Goal: Task Accomplishment & Management: Complete application form

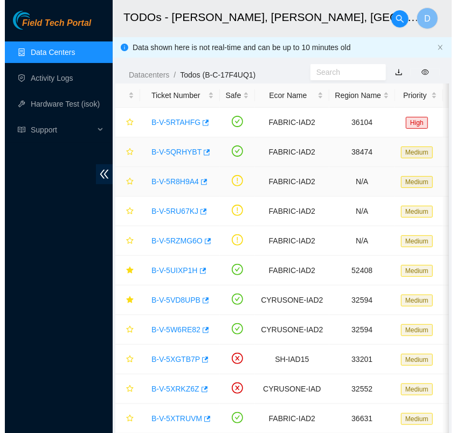
scroll to position [270, 0]
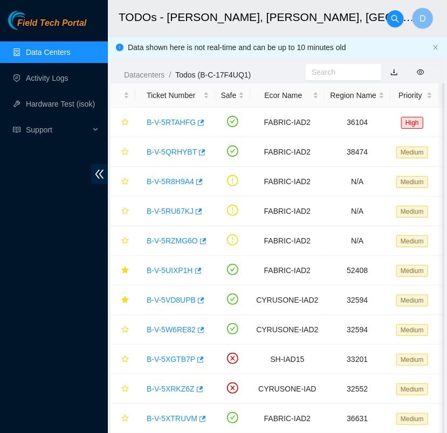
click at [69, 52] on link "Data Centers" at bounding box center [48, 52] width 44 height 9
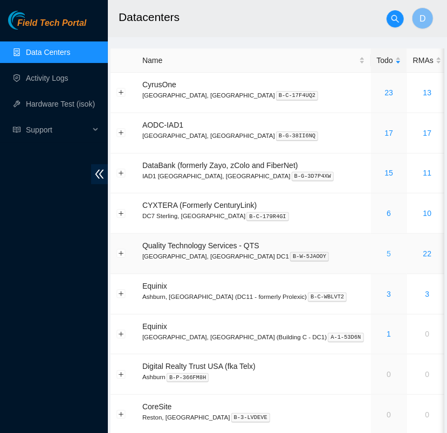
click at [386, 254] on link "5" at bounding box center [388, 254] width 4 height 9
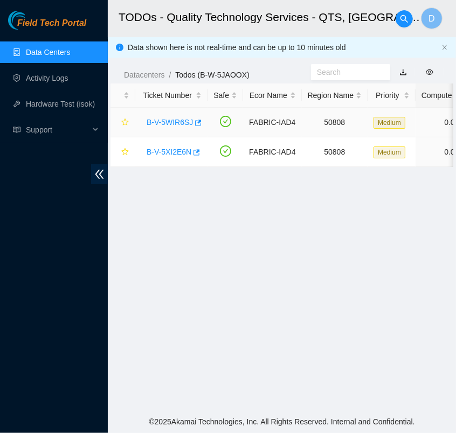
click at [171, 122] on link "B-V-5WIR6SJ" at bounding box center [170, 122] width 46 height 9
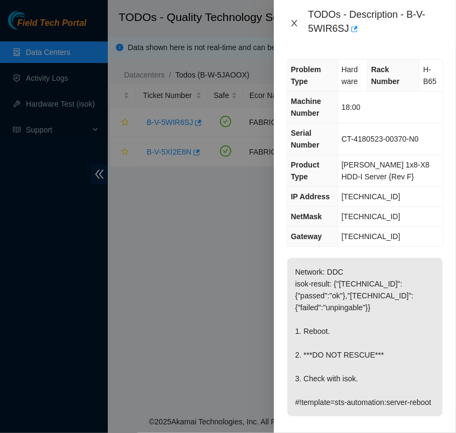
click at [296, 25] on icon "close" at bounding box center [294, 23] width 6 height 6
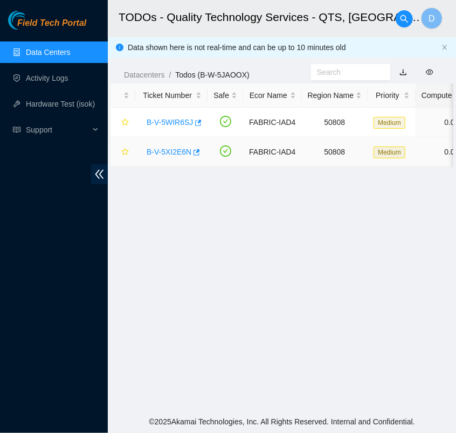
click at [177, 151] on link "B-V-5XI2E6N" at bounding box center [169, 152] width 45 height 9
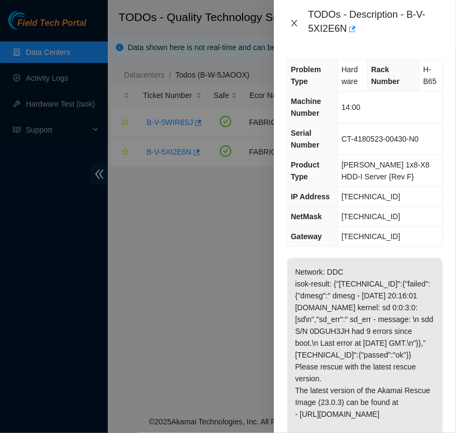
click at [291, 23] on icon "close" at bounding box center [294, 23] width 9 height 9
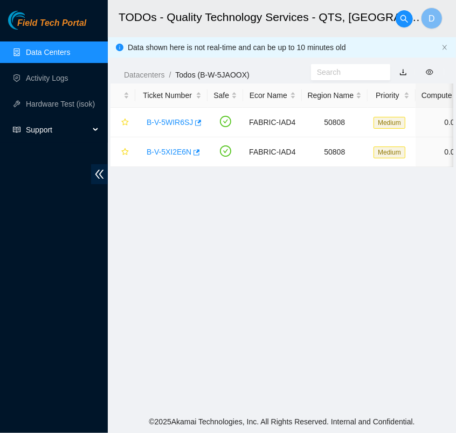
click at [85, 134] on span "Support" at bounding box center [58, 130] width 64 height 22
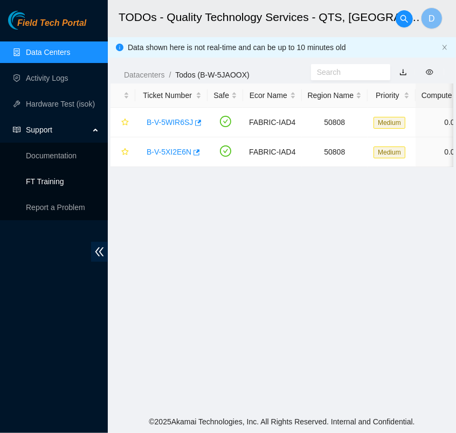
click at [64, 186] on link "FT Training" at bounding box center [45, 181] width 38 height 9
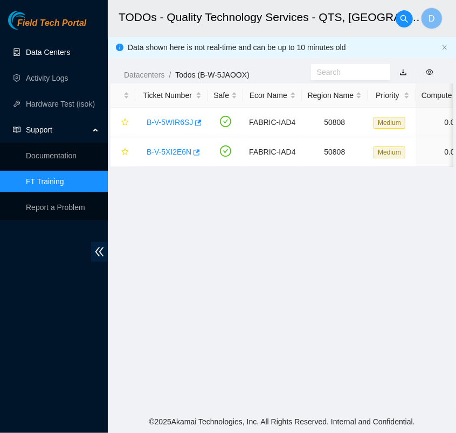
click at [66, 57] on link "Data Centers" at bounding box center [48, 52] width 44 height 9
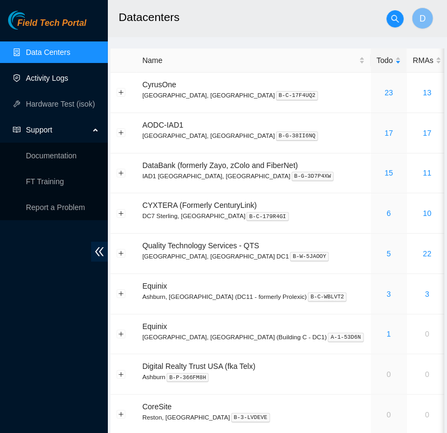
click at [68, 74] on link "Activity Logs" at bounding box center [47, 78] width 43 height 9
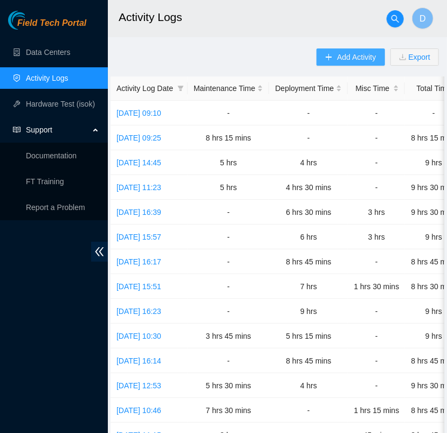
click at [343, 58] on span "Add Activity" at bounding box center [356, 57] width 39 height 12
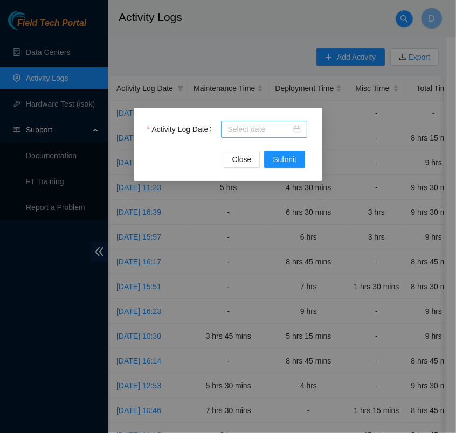
click at [283, 125] on input "Activity Log Date" at bounding box center [259, 129] width 64 height 12
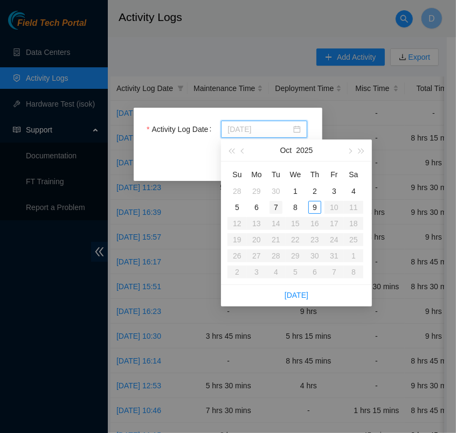
type input "[DATE]"
click at [279, 208] on div "7" at bounding box center [275, 207] width 13 height 13
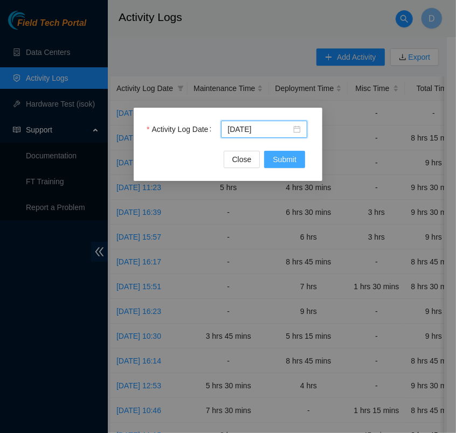
click at [289, 155] on span "Submit" at bounding box center [285, 160] width 24 height 12
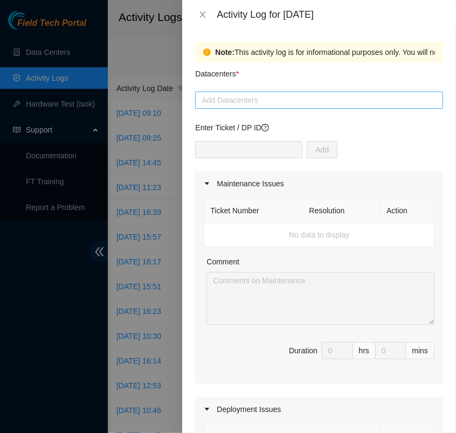
click at [300, 101] on div at bounding box center [319, 100] width 243 height 13
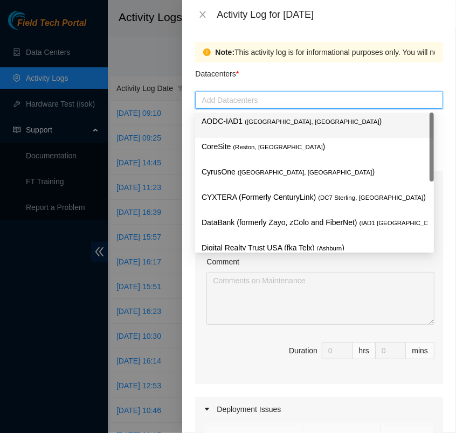
type input "h"
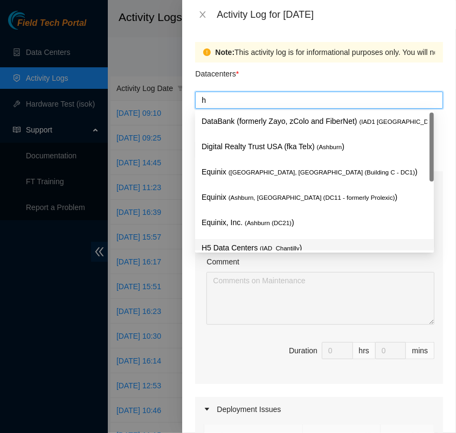
click at [277, 246] on span "( IAD_Chantilly" at bounding box center [280, 248] width 40 height 6
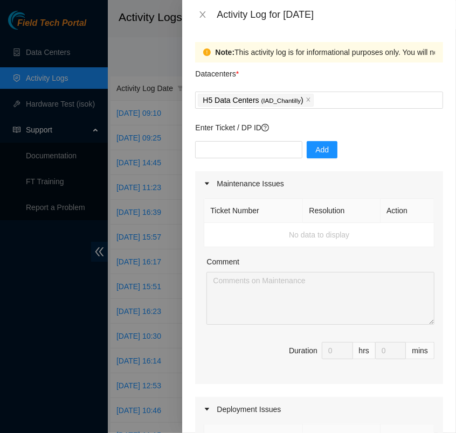
click at [344, 76] on div "Datacenters *" at bounding box center [319, 77] width 248 height 29
click at [205, 15] on icon "close" at bounding box center [202, 14] width 9 height 9
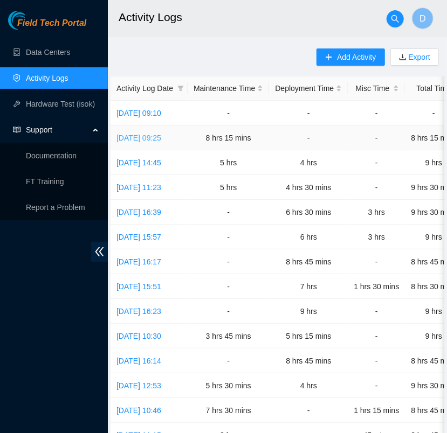
click at [161, 140] on link "[DATE] 09:25" at bounding box center [138, 138] width 45 height 9
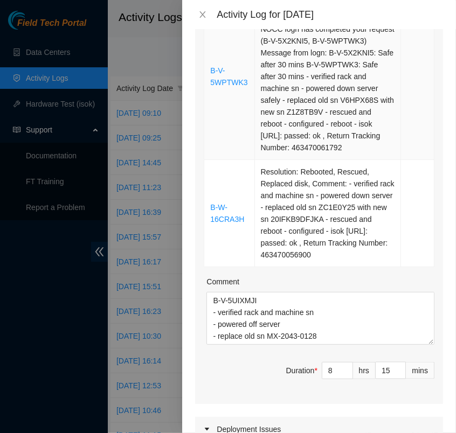
scroll to position [638, 0]
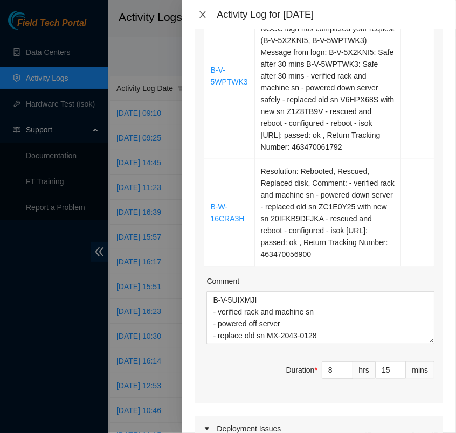
click at [200, 16] on icon "close" at bounding box center [202, 14] width 9 height 9
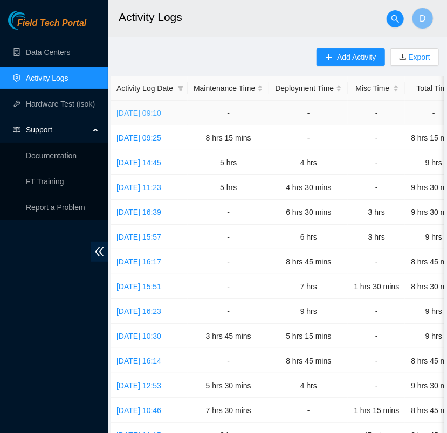
click at [161, 114] on link "[DATE] 09:10" at bounding box center [138, 113] width 45 height 9
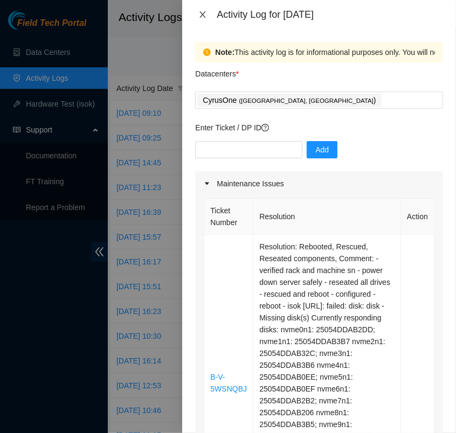
click at [203, 15] on icon "close" at bounding box center [203, 14] width 6 height 6
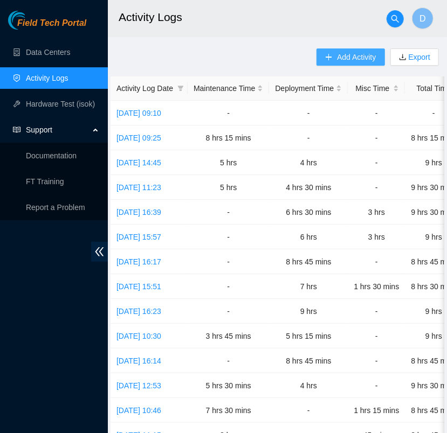
click at [365, 58] on span "Add Activity" at bounding box center [356, 57] width 39 height 12
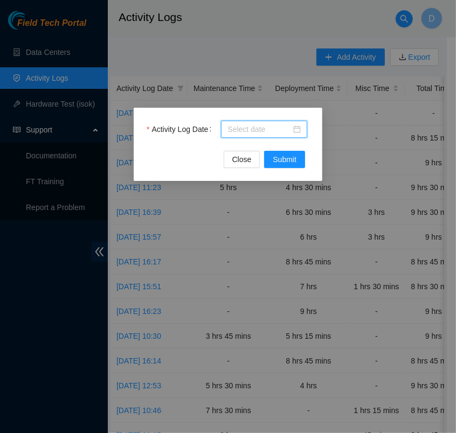
click at [278, 128] on input "Activity Log Date" at bounding box center [259, 129] width 64 height 12
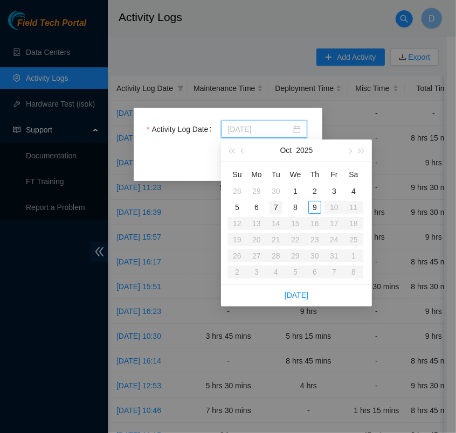
type input "[DATE]"
click at [278, 206] on div "7" at bounding box center [275, 207] width 13 height 13
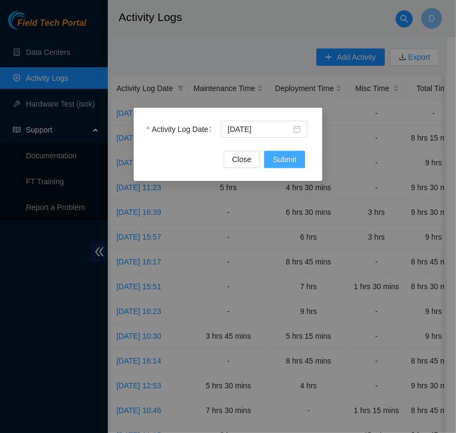
click at [289, 160] on span "Submit" at bounding box center [285, 160] width 24 height 12
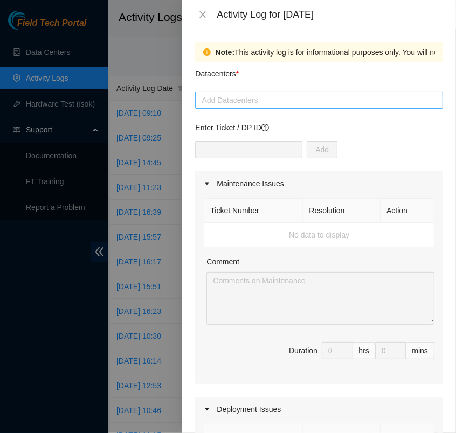
click at [306, 97] on div at bounding box center [319, 100] width 243 height 13
type input "h"
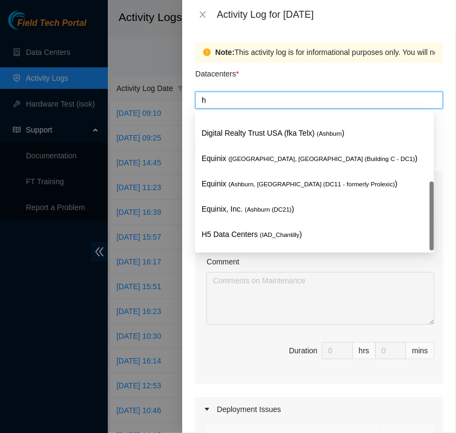
scroll to position [39, 0]
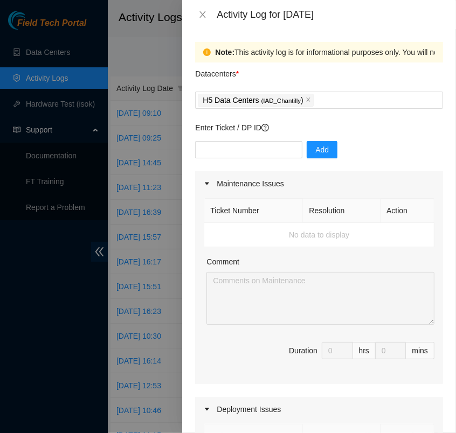
click at [317, 76] on div "Datacenters *" at bounding box center [319, 77] width 248 height 29
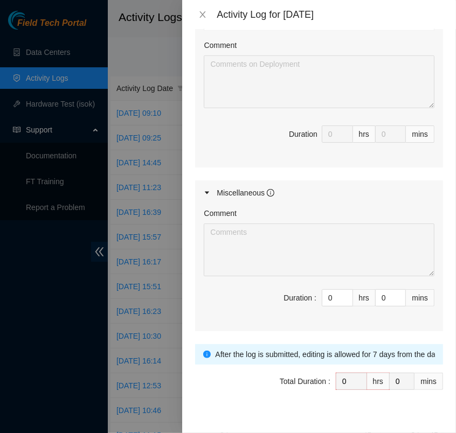
scroll to position [443, 0]
click at [327, 289] on input "0" at bounding box center [337, 297] width 30 height 16
type input "9"
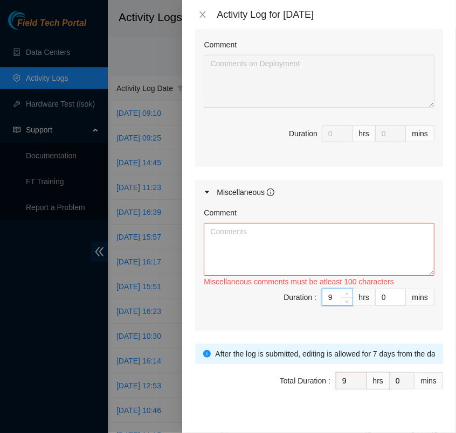
type input "9"
click at [269, 236] on textarea "Comment" at bounding box center [319, 249] width 231 height 53
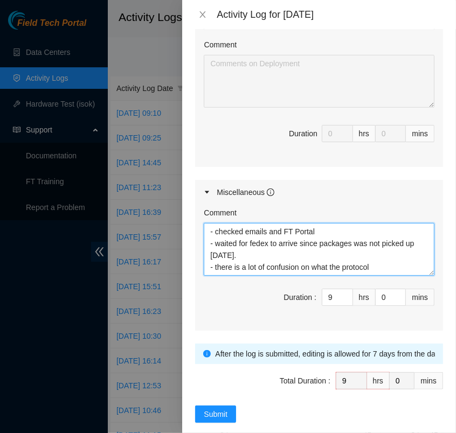
click at [375, 267] on textarea "- checked emails and FT Portal - waited for fedex to arrive since packages was …" at bounding box center [319, 249] width 231 height 53
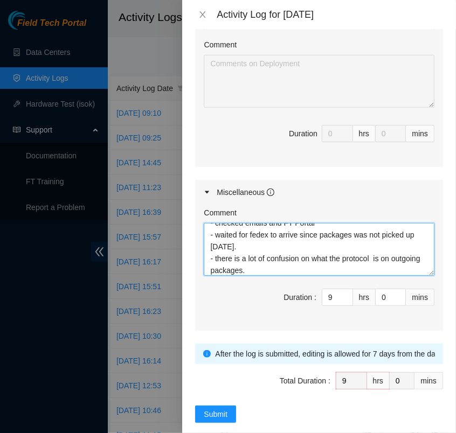
scroll to position [20, 0]
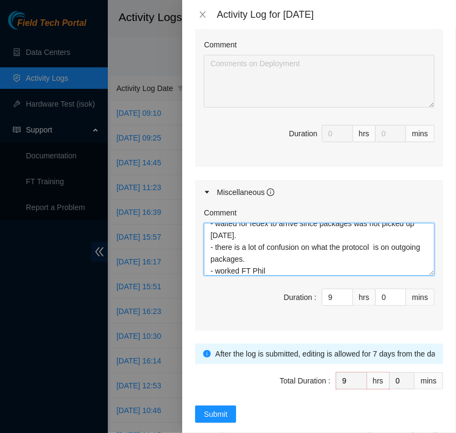
click at [239, 269] on textarea "- checked emails and FT Portal - waited for fedex to arrive since packages was …" at bounding box center [319, 249] width 231 height 53
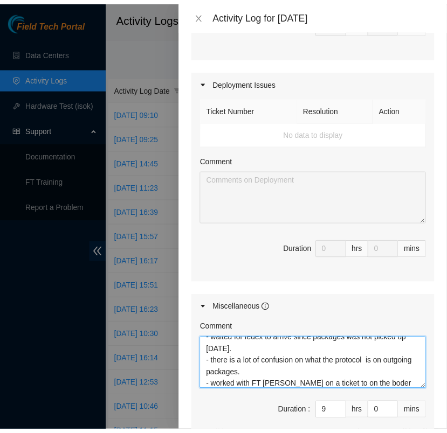
scroll to position [458, 0]
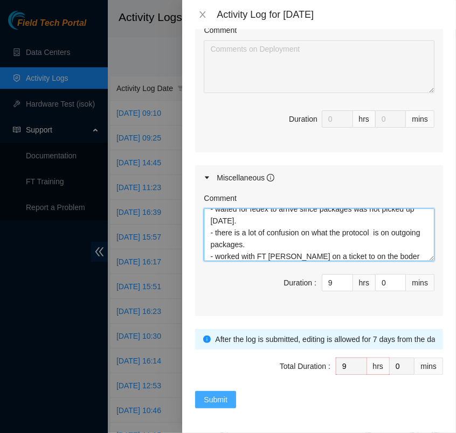
type textarea "- checked emails and FT Portal - waited for fedex to arrive since packages was …"
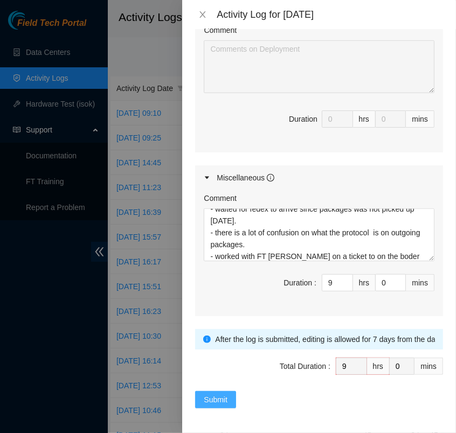
click at [223, 397] on span "Submit" at bounding box center [216, 400] width 24 height 12
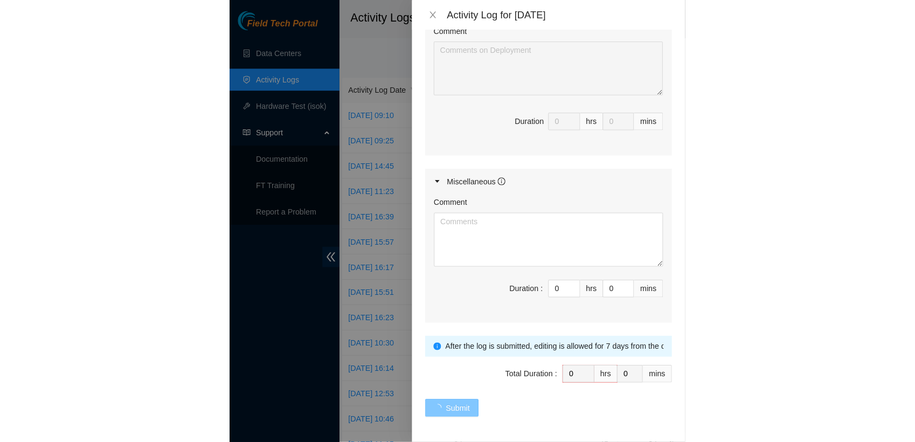
scroll to position [0, 0]
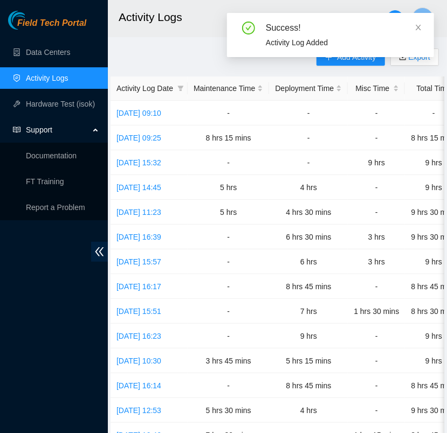
click at [92, 137] on div "Support" at bounding box center [54, 130] width 108 height 22
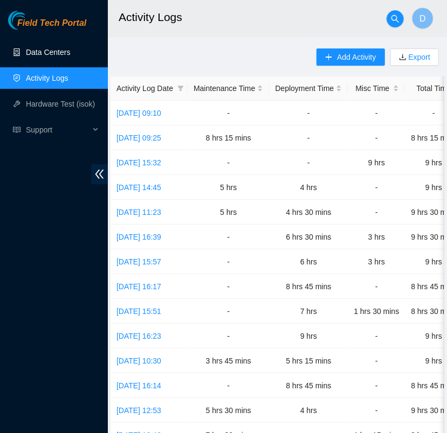
click at [57, 52] on link "Data Centers" at bounding box center [48, 52] width 44 height 9
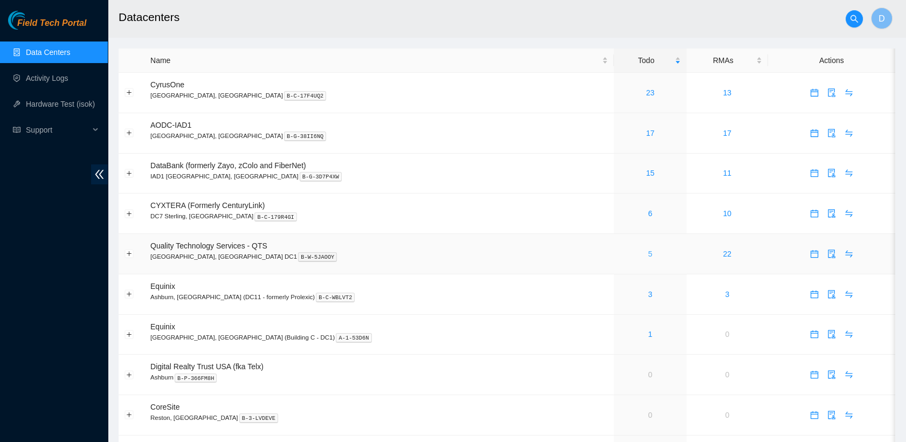
click at [455, 252] on link "5" at bounding box center [650, 254] width 4 height 9
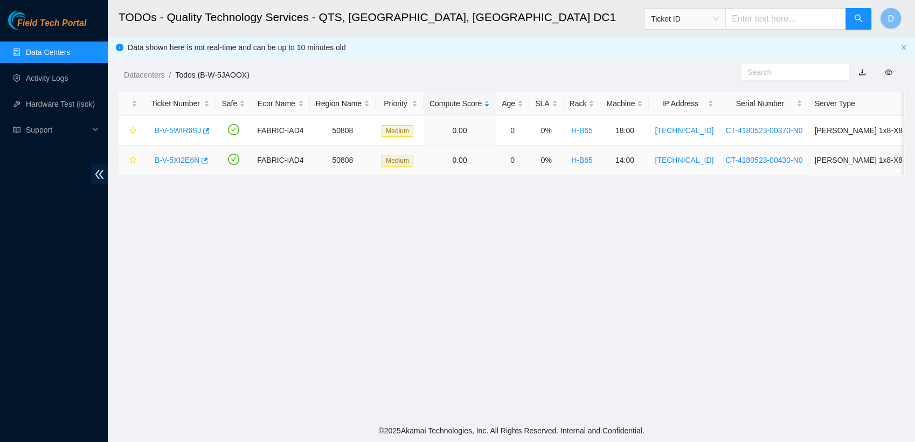
click at [186, 156] on link "B-V-5XI2E6N" at bounding box center [177, 160] width 45 height 9
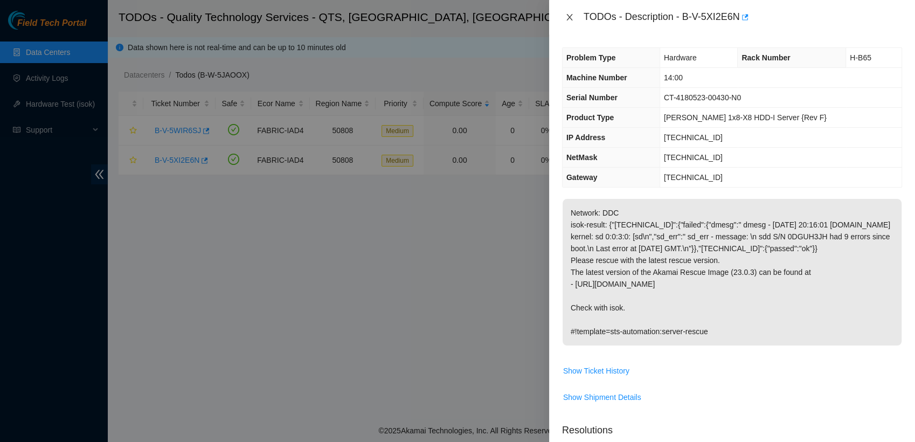
click at [455, 15] on icon "close" at bounding box center [569, 17] width 6 height 6
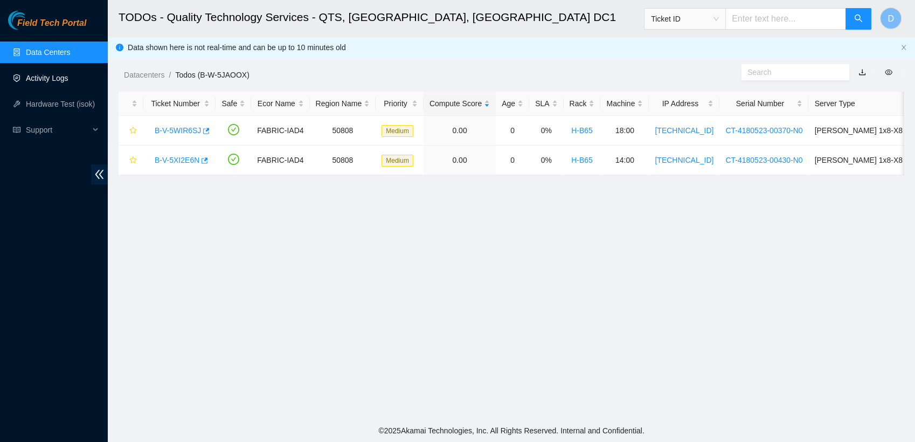
click at [68, 80] on link "Activity Logs" at bounding box center [47, 78] width 43 height 9
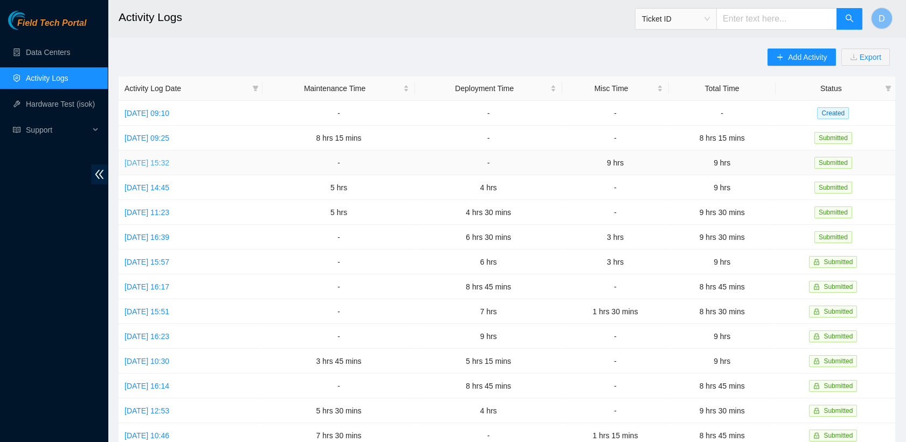
click at [169, 160] on link "[DATE] 15:32" at bounding box center [146, 162] width 45 height 9
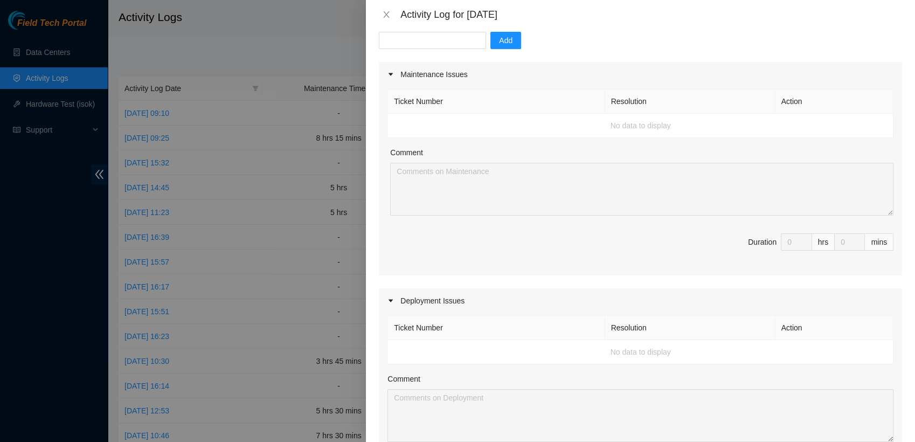
scroll to position [103, 0]
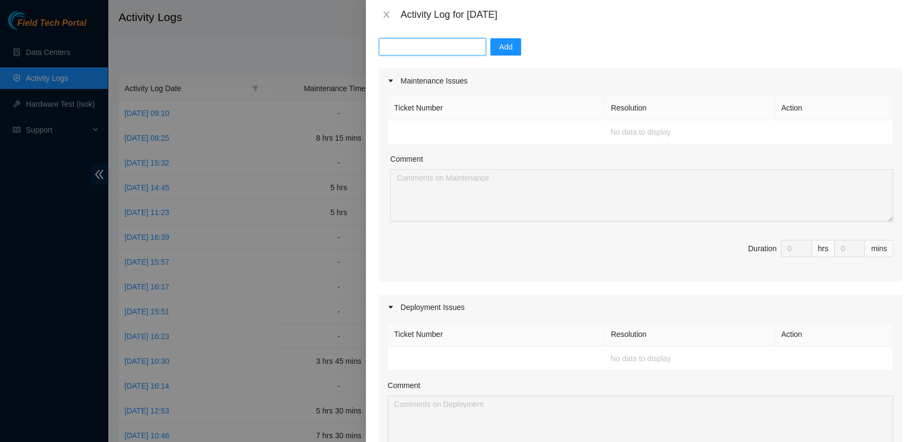
click at [423, 47] on input "text" at bounding box center [432, 46] width 107 height 17
paste input "B-V-5W4MCHK"
type input "B-V-5W4MCHK"
click at [455, 50] on span "Add" at bounding box center [505, 47] width 13 height 12
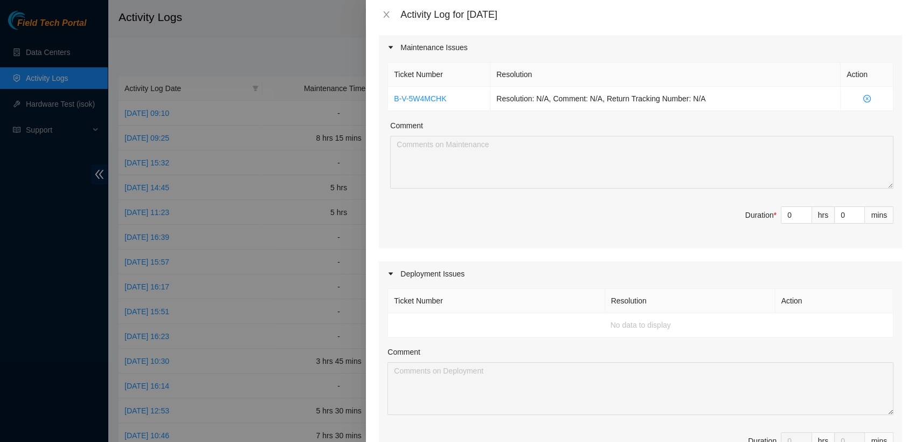
scroll to position [0, 0]
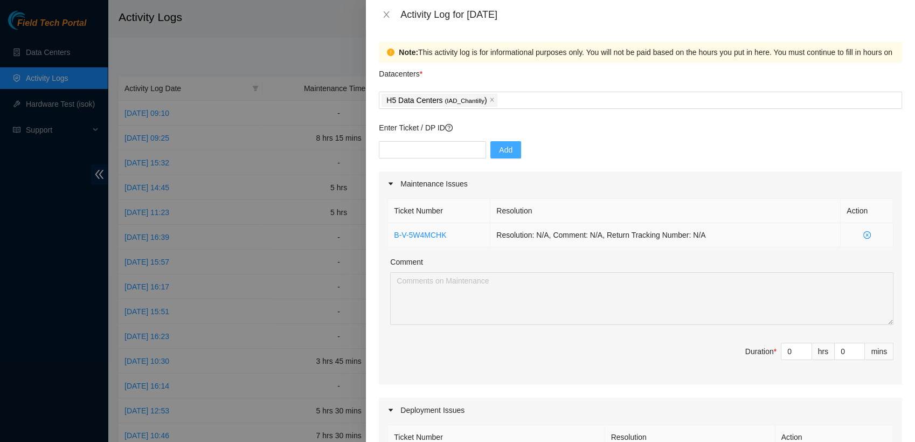
click at [455, 231] on icon "close-circle" at bounding box center [867, 235] width 8 height 8
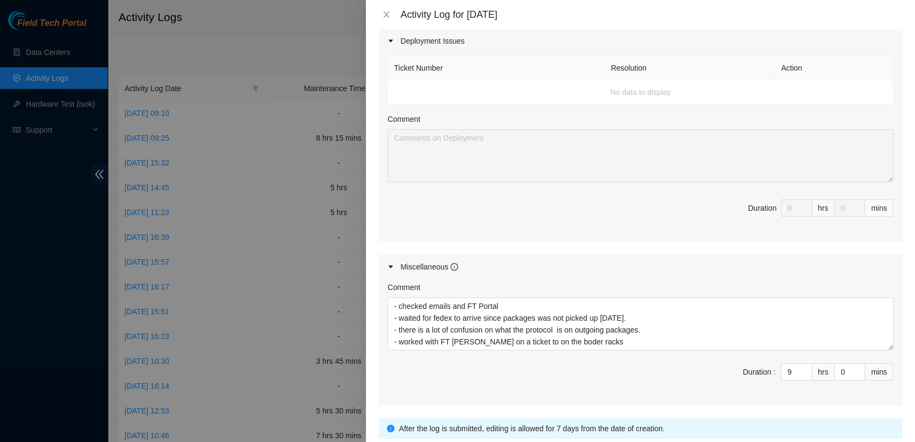
scroll to position [449, 0]
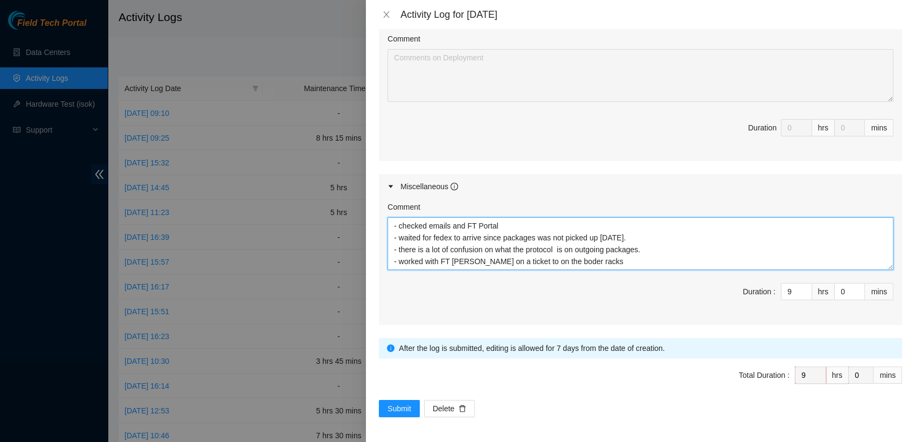
click at [455, 261] on textarea "- checked emails and FT Portal - waited for fedex to arrive since packages was …" at bounding box center [640, 243] width 506 height 53
paste textarea "B-V-5W4MCHK"
type textarea "- checked emails and FT Portal - waited for fedex to arrive since packages was …"
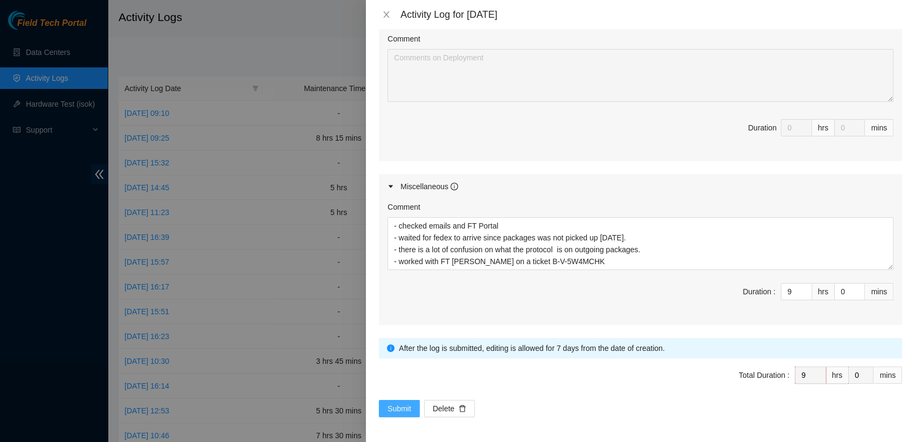
click at [400, 410] on span "Submit" at bounding box center [399, 409] width 24 height 12
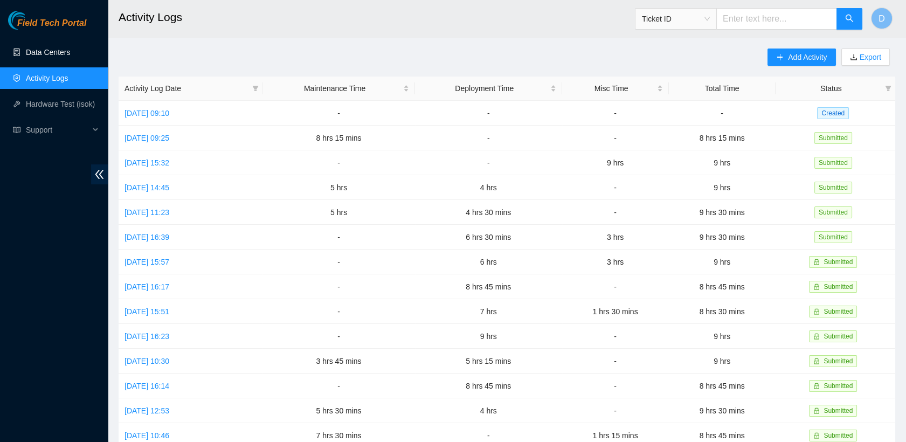
click at [70, 57] on link "Data Centers" at bounding box center [48, 52] width 44 height 9
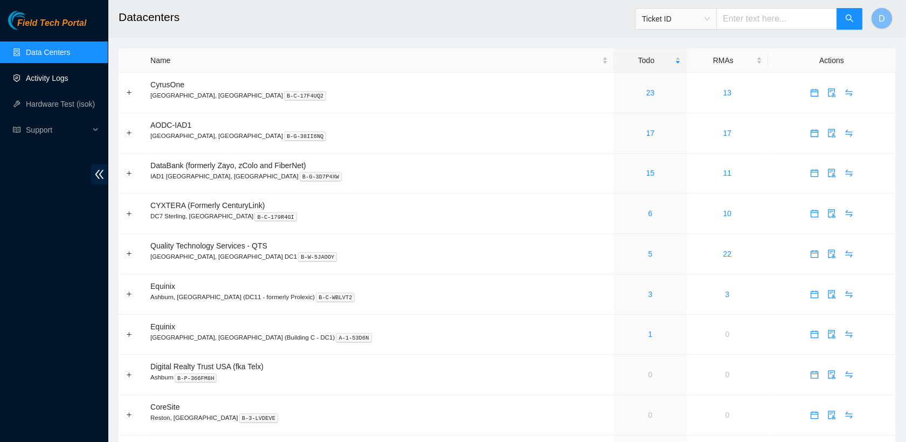
click at [47, 75] on link "Activity Logs" at bounding box center [47, 78] width 43 height 9
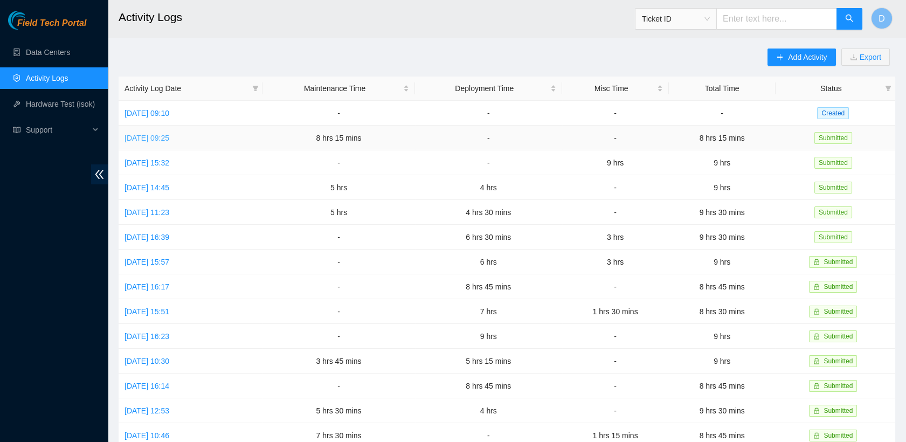
click at [169, 137] on link "[DATE] 09:25" at bounding box center [146, 138] width 45 height 9
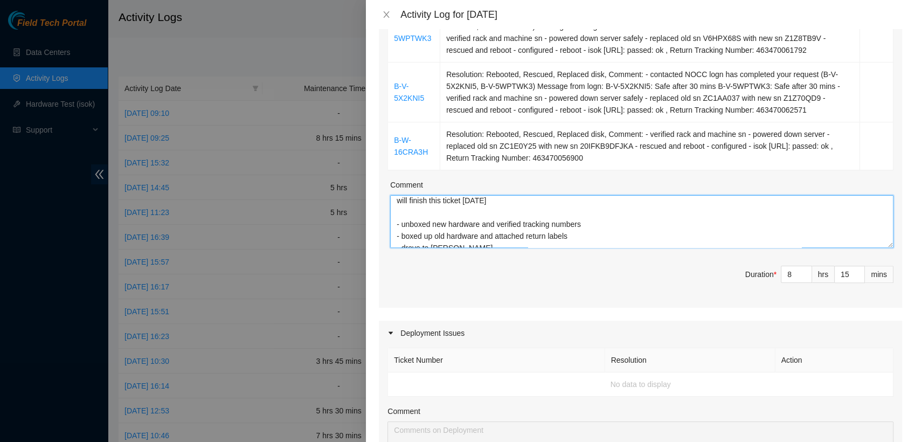
scroll to position [196, 0]
drag, startPoint x: 569, startPoint y: 219, endPoint x: 397, endPoint y: 231, distance: 171.8
click at [397, 231] on textarea "B-V-5UIXMJI - verified rack and machine sn - powered off server - replace old s…" at bounding box center [641, 221] width 503 height 53
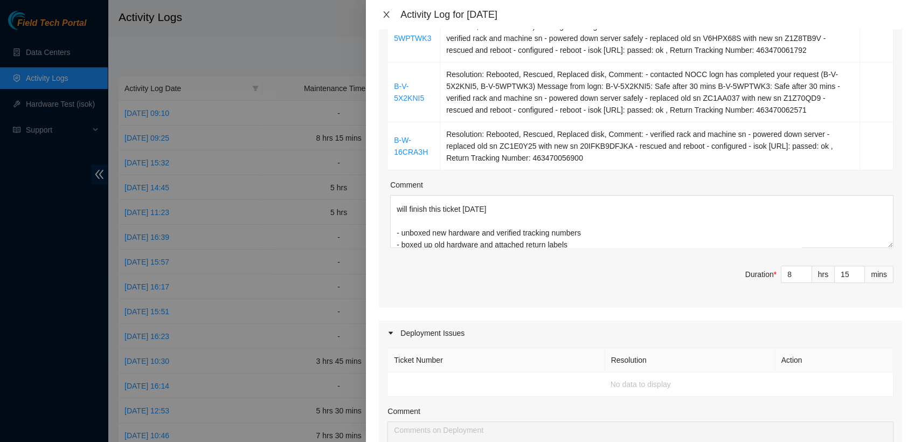
click at [385, 16] on icon "close" at bounding box center [387, 14] width 6 height 6
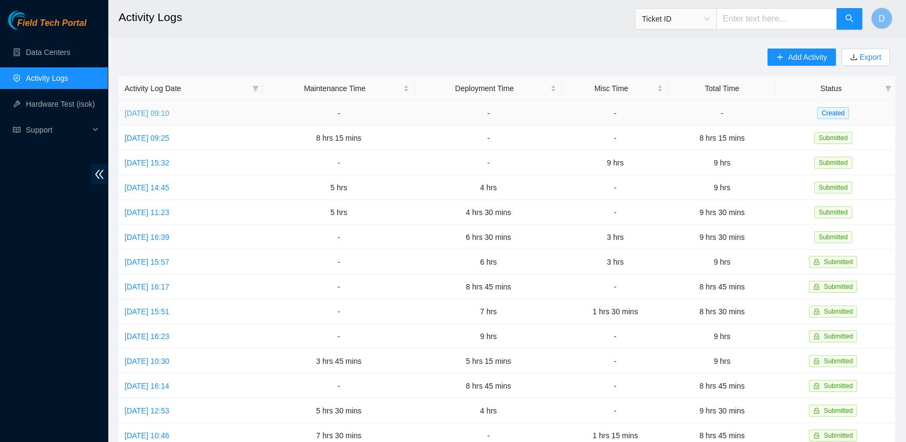
click at [168, 112] on link "[DATE] 09:10" at bounding box center [146, 113] width 45 height 9
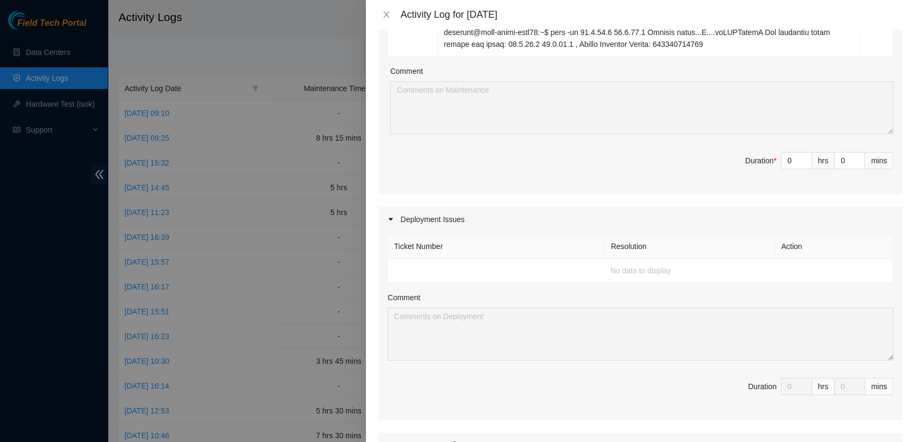
scroll to position [457, 0]
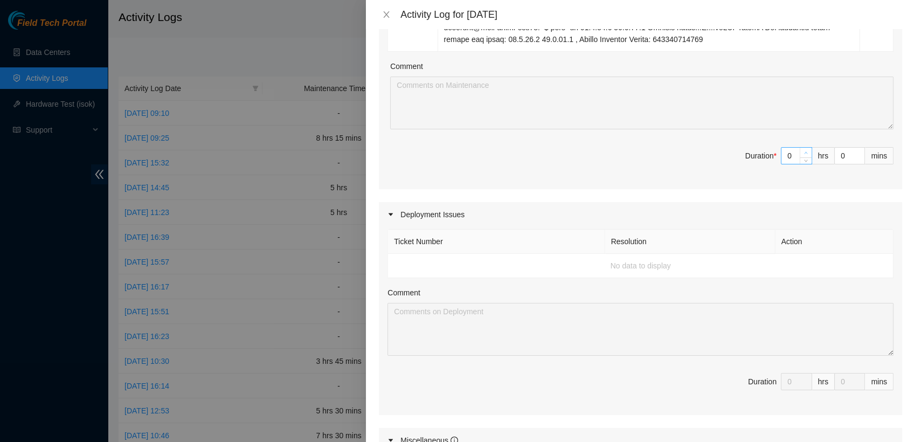
click at [455, 150] on span "Increase Value" at bounding box center [806, 153] width 12 height 10
type input "1"
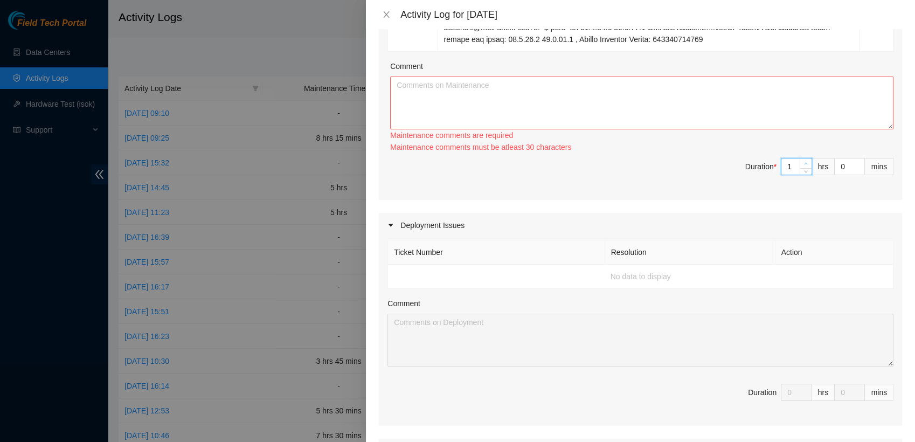
type input "0"
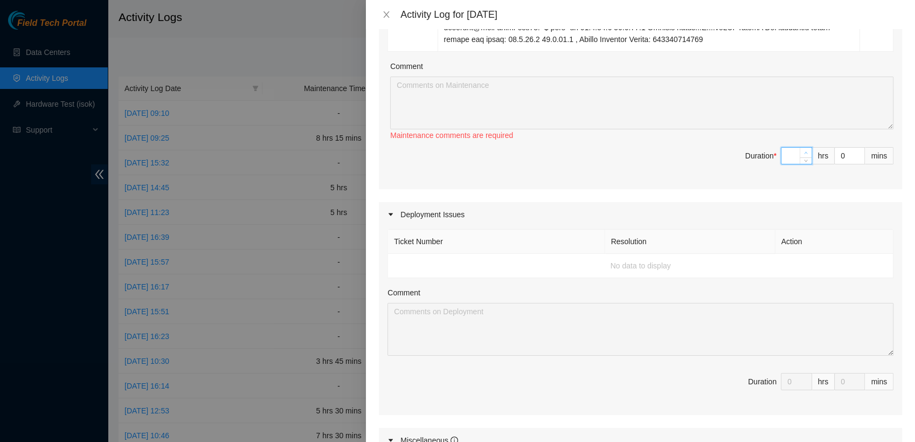
type input "7"
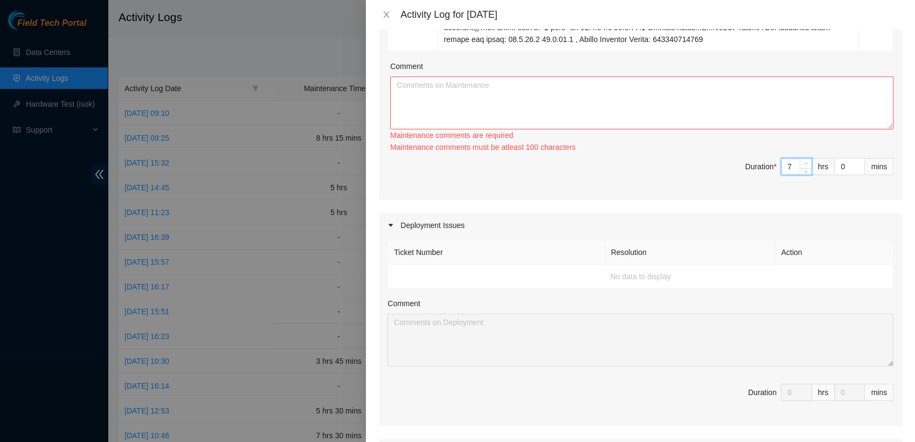
type input "7"
type input "3"
type input "30"
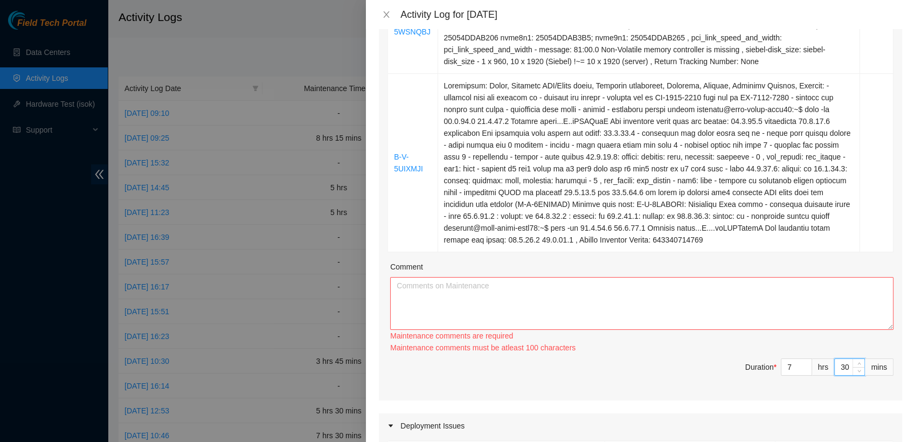
scroll to position [255, 0]
type input "30"
click at [455, 269] on div "Comment" at bounding box center [641, 270] width 503 height 16
click at [455, 287] on textarea "Comment" at bounding box center [641, 304] width 503 height 53
paste textarea "- unboxed new hardware and verified tracking numbers - boxed up old hardware an…"
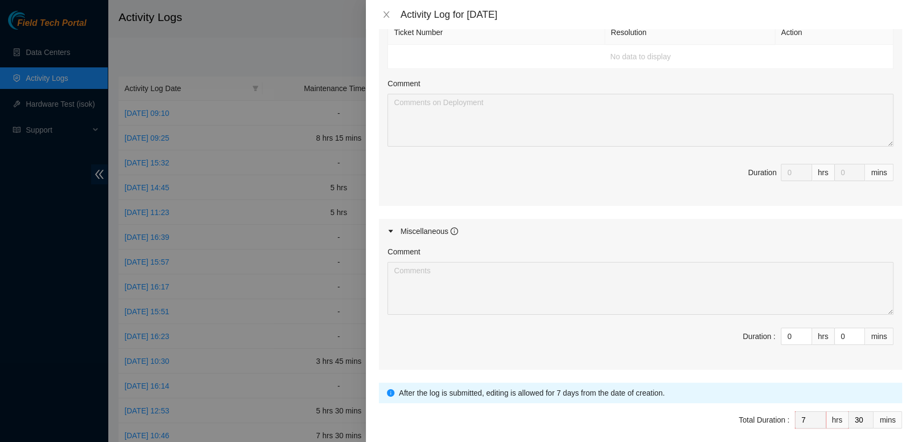
scroll to position [668, 0]
type textarea "- checked emails and FT Portal - unboxed new hardware and verified tracking num…"
click at [455, 334] on input "0" at bounding box center [796, 335] width 30 height 16
type input "1"
type input "8"
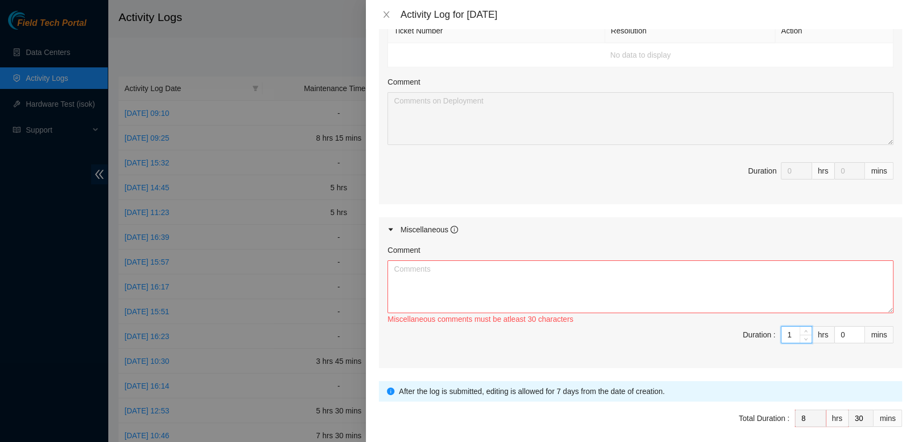
type input "1"
type input "3"
type input "33"
type input "30"
type input "9"
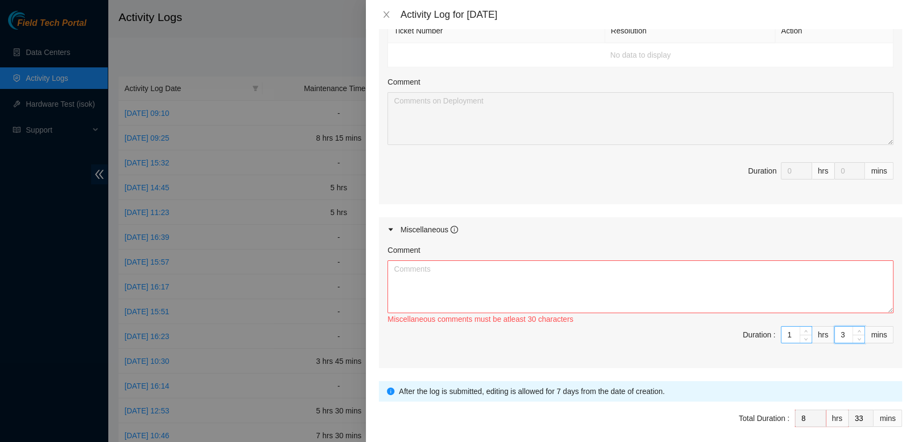
type input "0"
type input "30"
click at [455, 278] on textarea "Comment" at bounding box center [640, 286] width 506 height 53
paste textarea "DWDM-IAD36: Relocate & add 4x grooves DP81248"
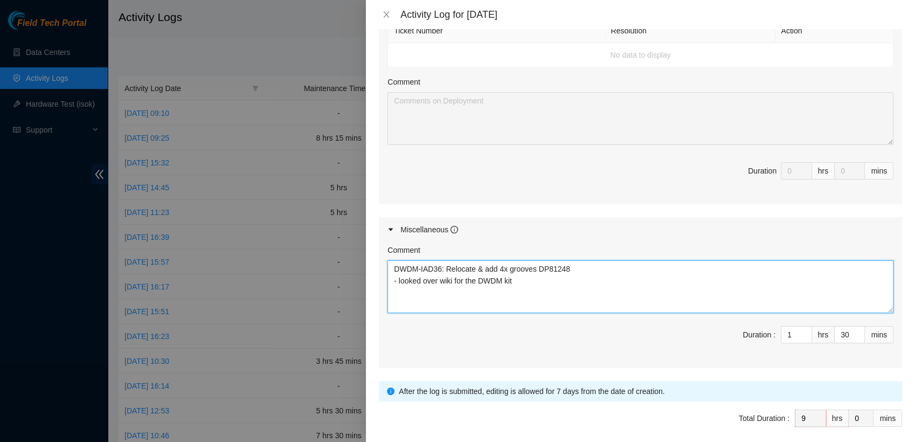
click at [455, 278] on textarea "DWDM-IAD36: Relocate & add 4x grooves DP81248 - looked over wiki for the DWDM k…" at bounding box center [640, 286] width 506 height 53
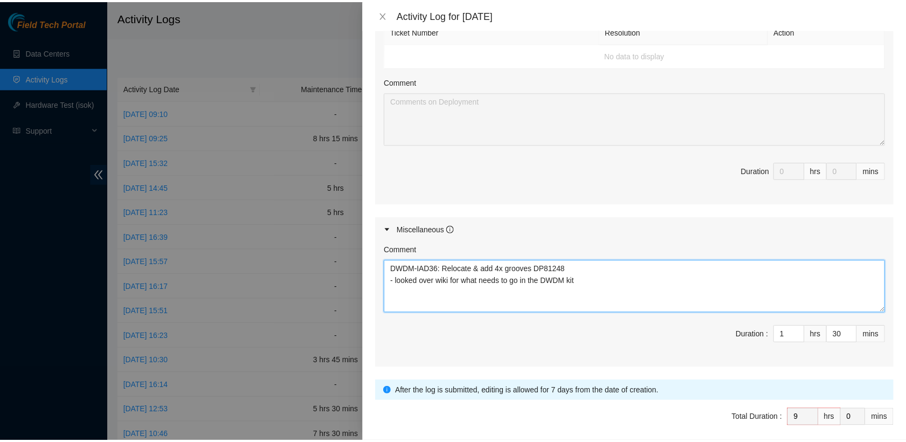
scroll to position [711, 0]
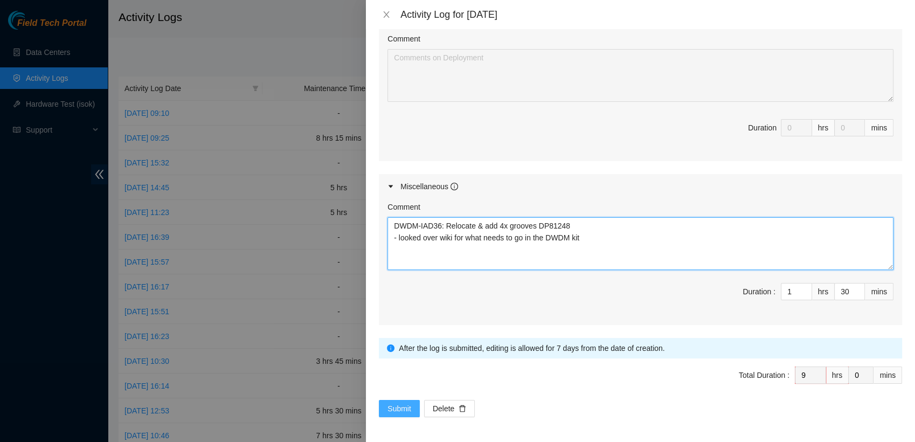
type textarea "DWDM-IAD36: Relocate & add 4x grooves DP81248 - looked over wiki for what needs…"
click at [400, 411] on span "Submit" at bounding box center [399, 409] width 24 height 12
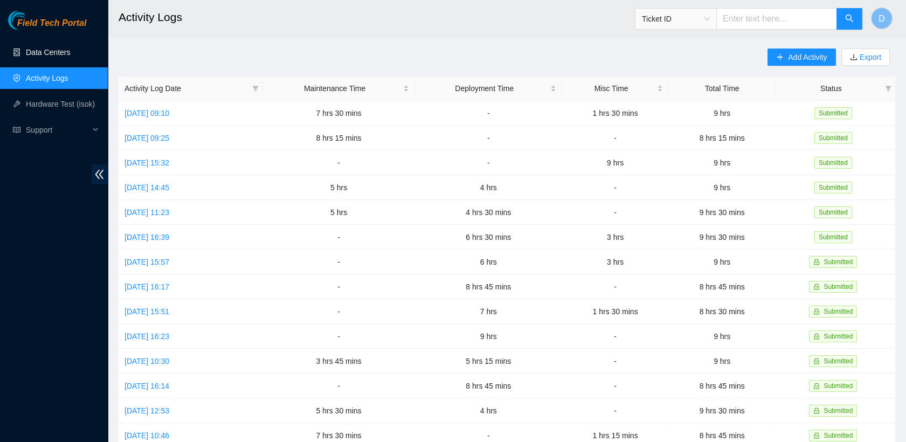
click at [57, 57] on link "Data Centers" at bounding box center [48, 52] width 44 height 9
